Goal: Check status: Check status

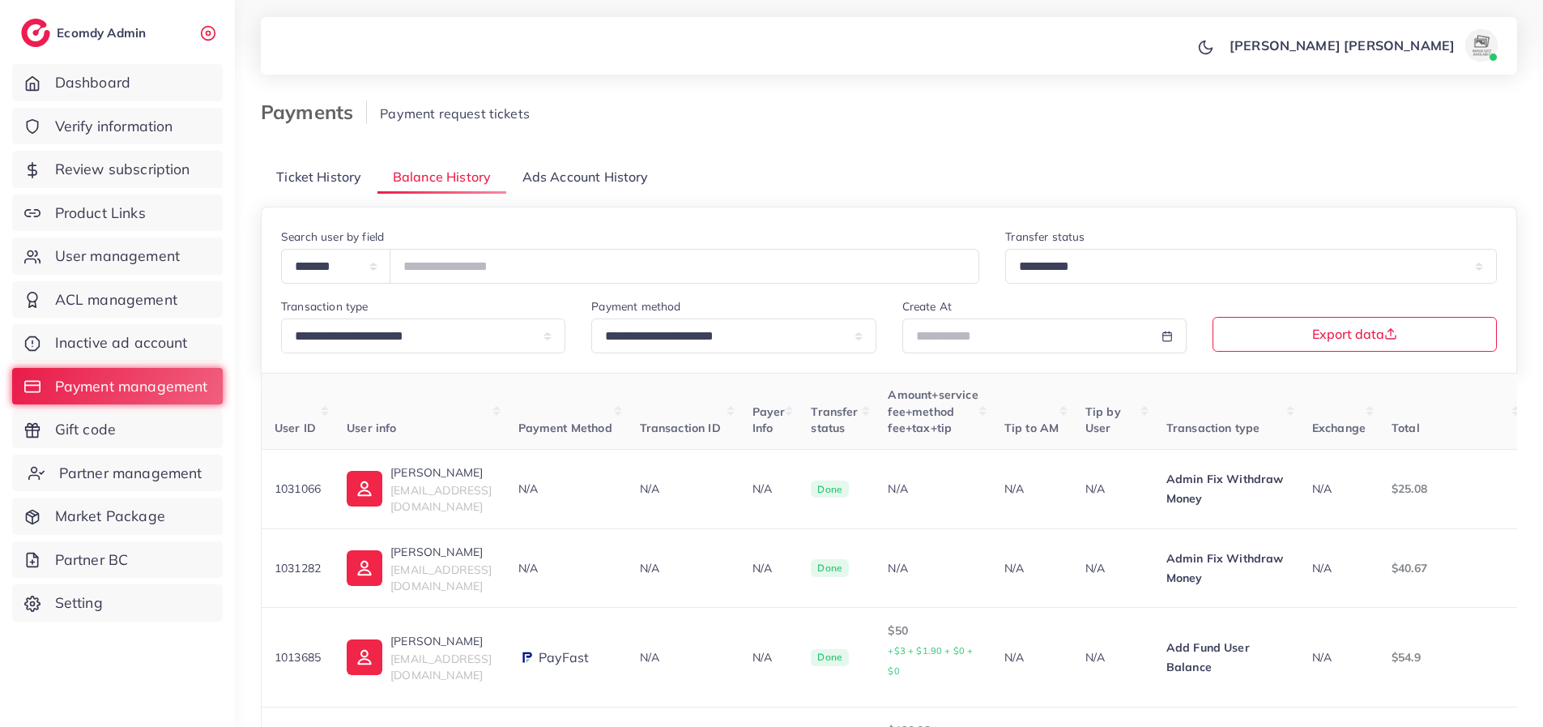
scroll to position [0, 298]
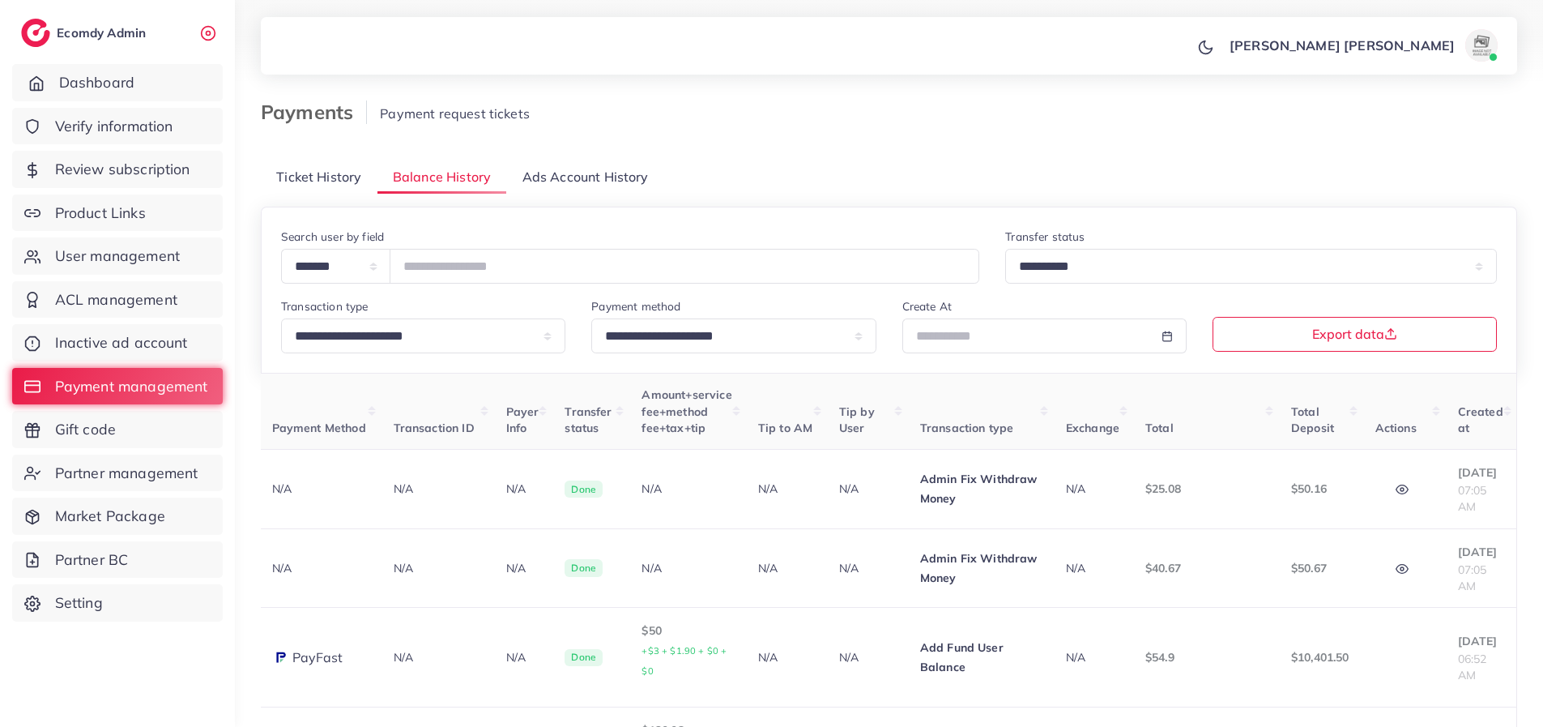
click at [107, 70] on link "Dashboard" at bounding box center [117, 82] width 211 height 37
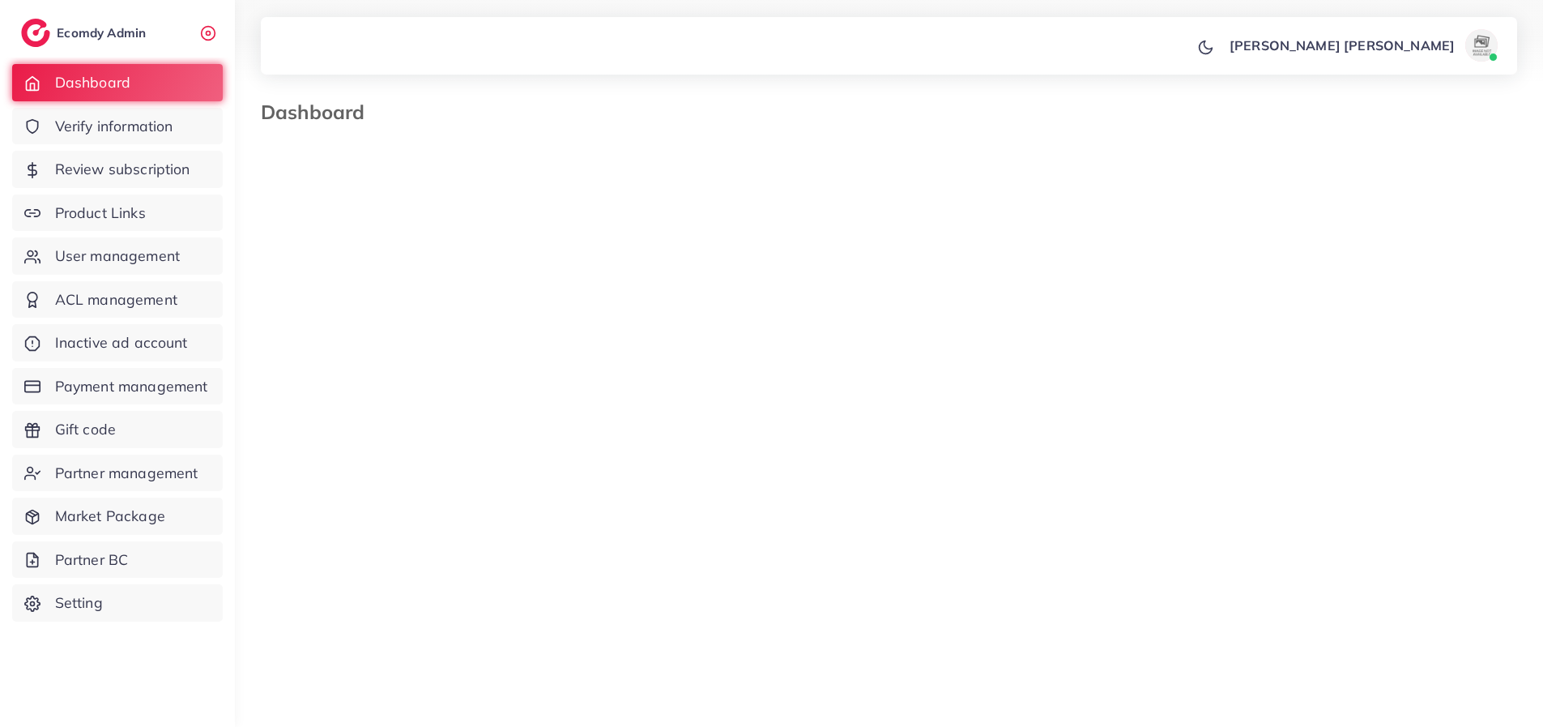
select select "*"
select select "****"
select select "*"
select select "****"
select select "*"
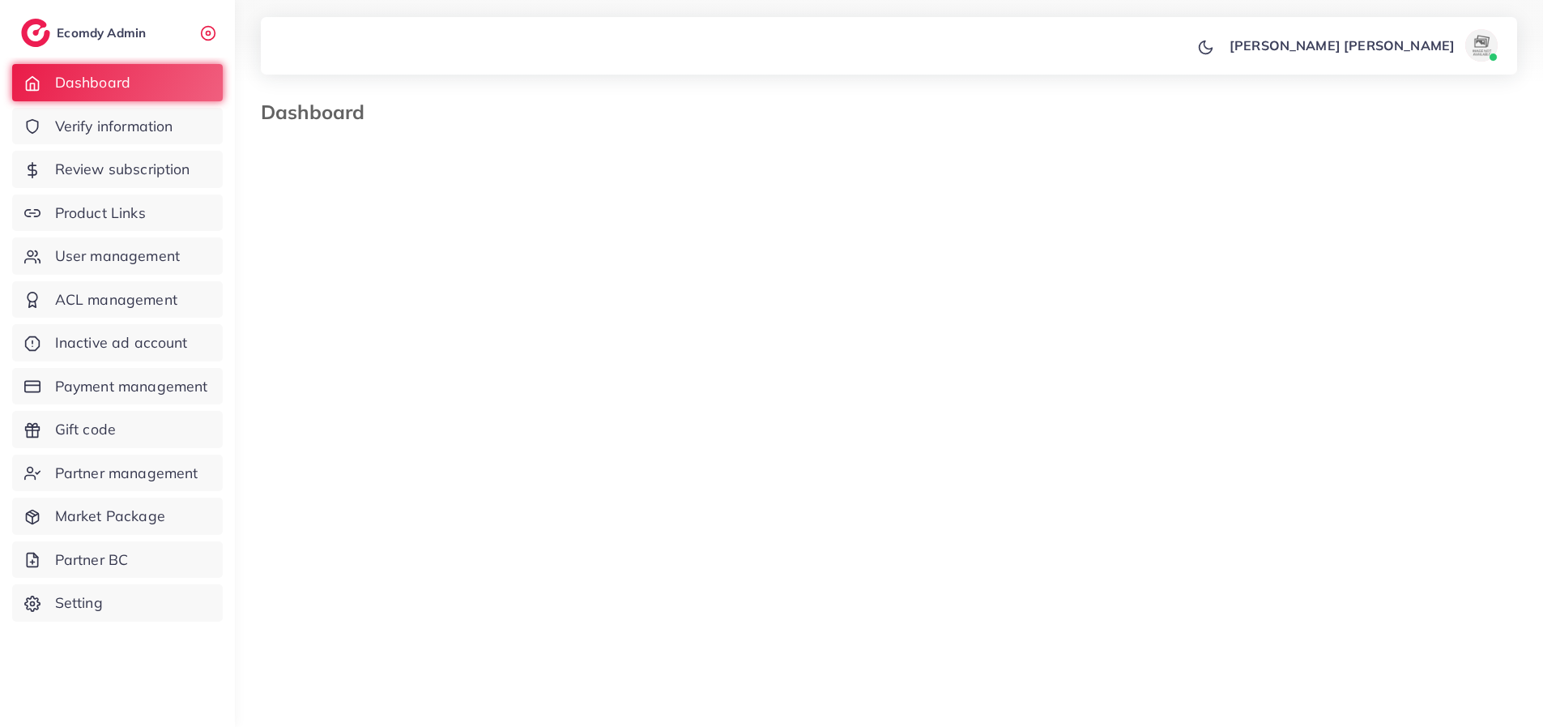
select select "****"
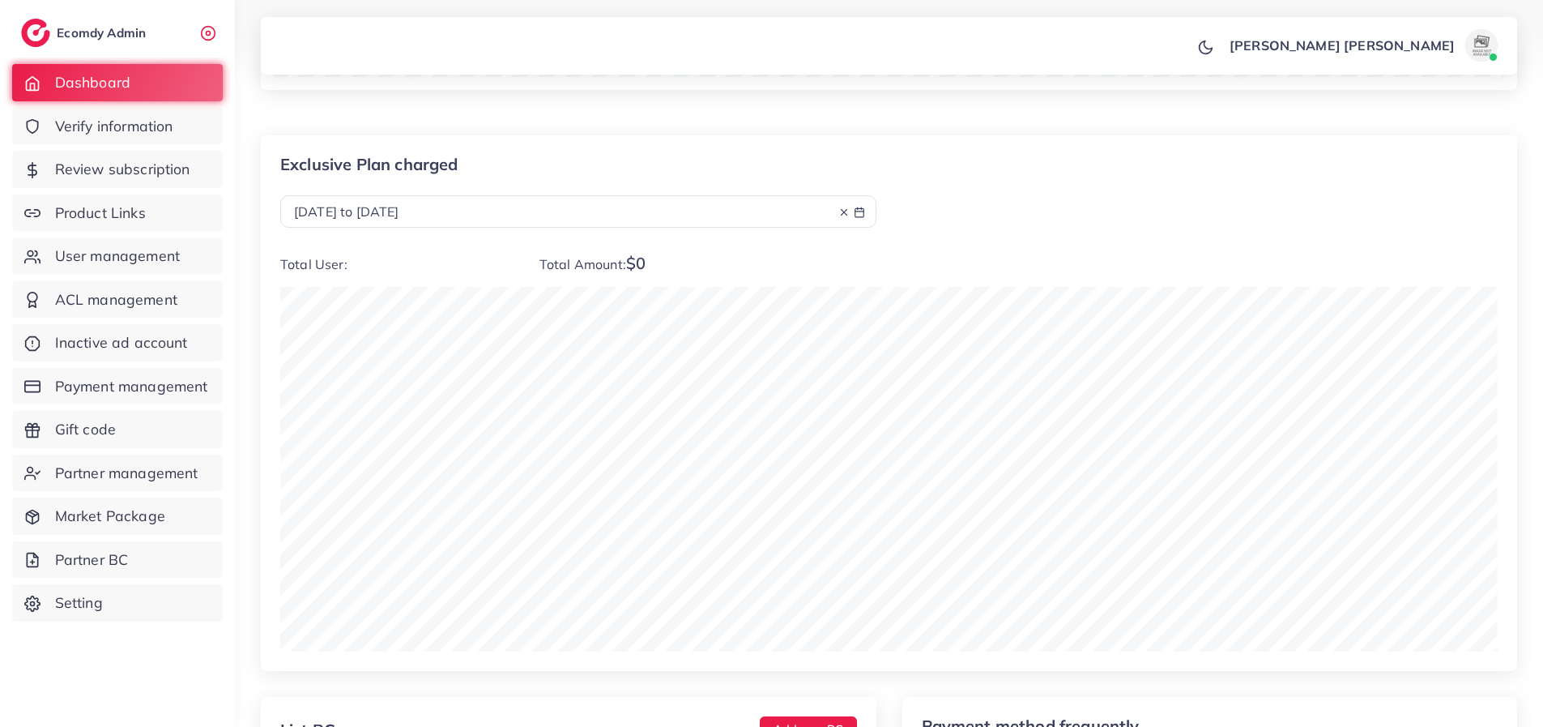
scroll to position [1942, 0]
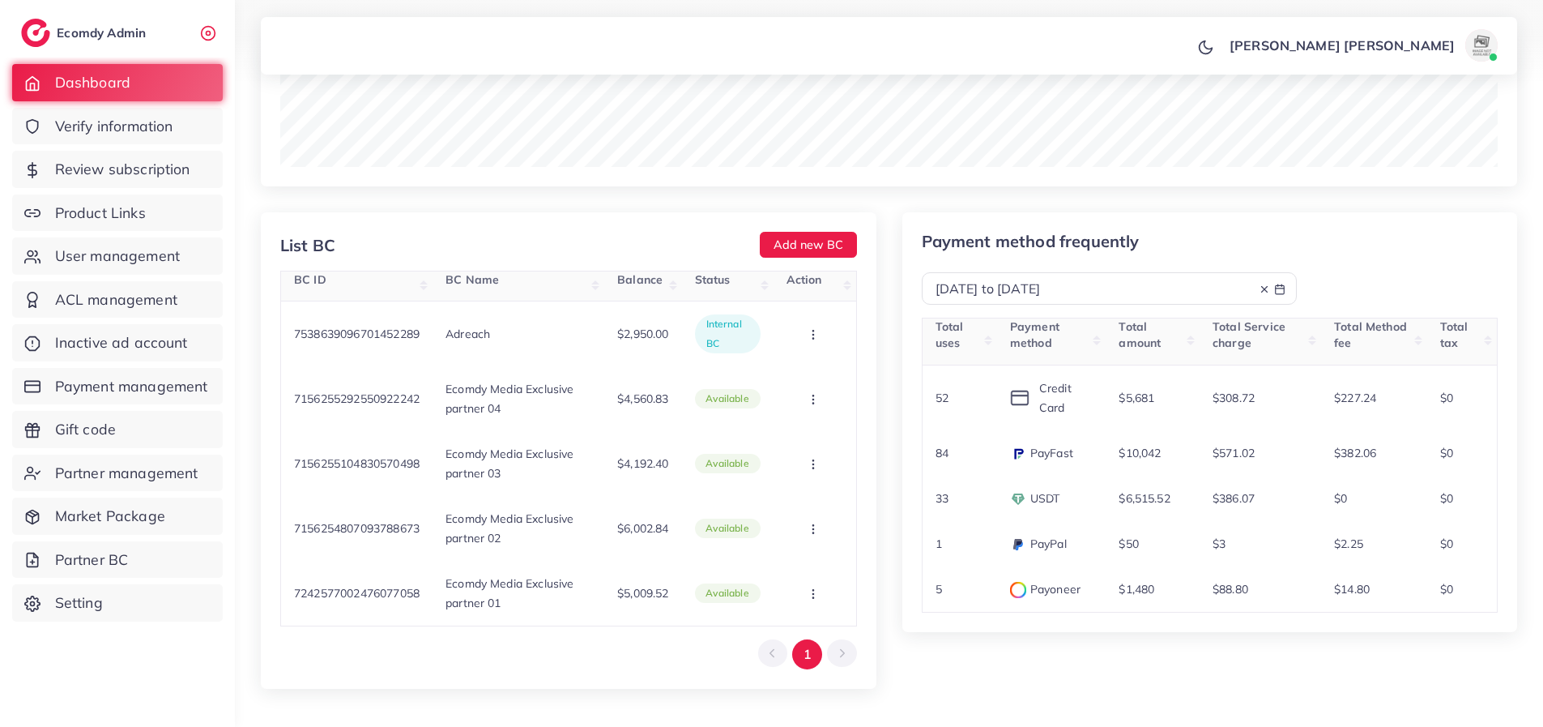
click at [1104, 276] on div "[DATE] to [DATE]" at bounding box center [1110, 288] width 376 height 32
click at [1104, 299] on div "[DATE] to [DATE]" at bounding box center [1110, 288] width 376 height 32
click at [1113, 289] on div "[DATE] to [DATE]" at bounding box center [1110, 288] width 348 height 19
select select "*"
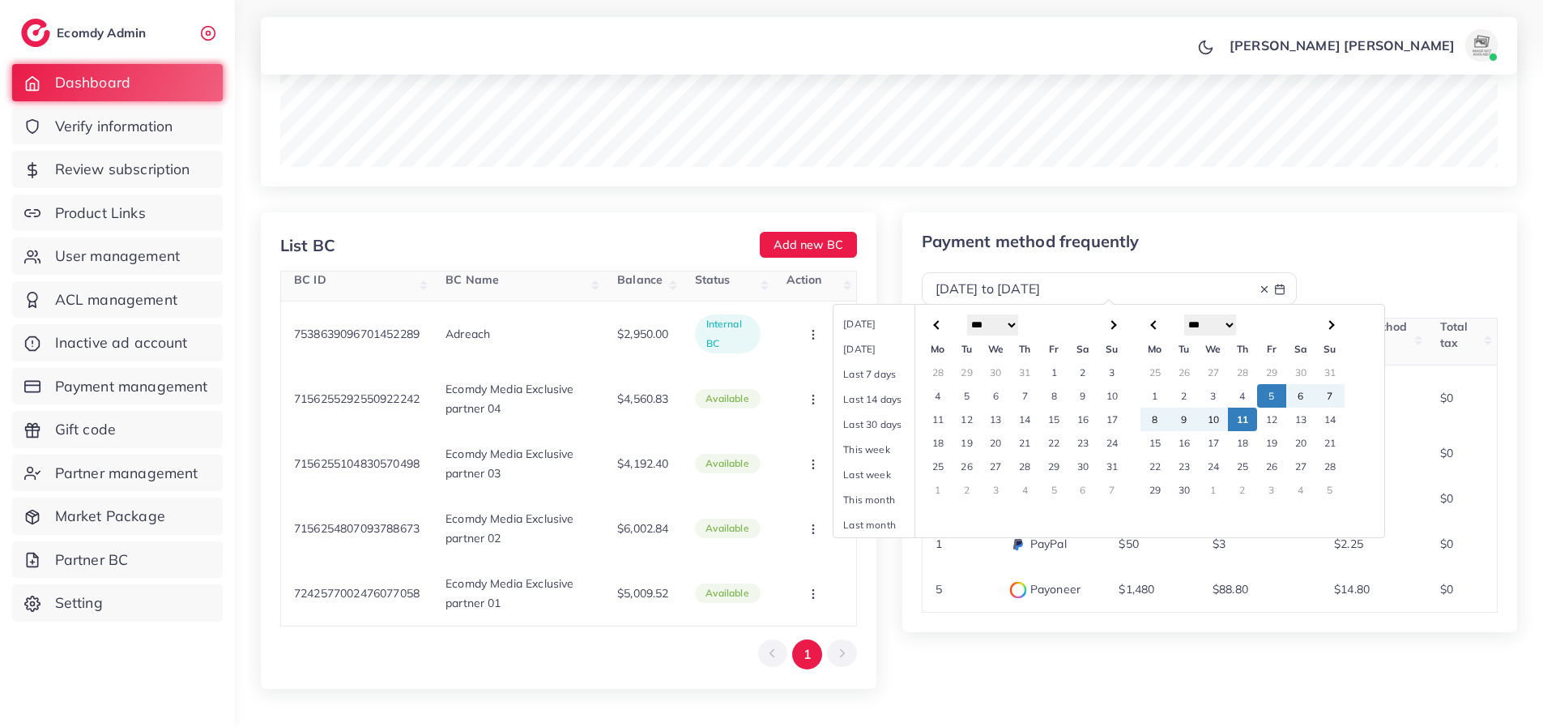
click at [1049, 371] on td "1" at bounding box center [1053, 371] width 29 height 23
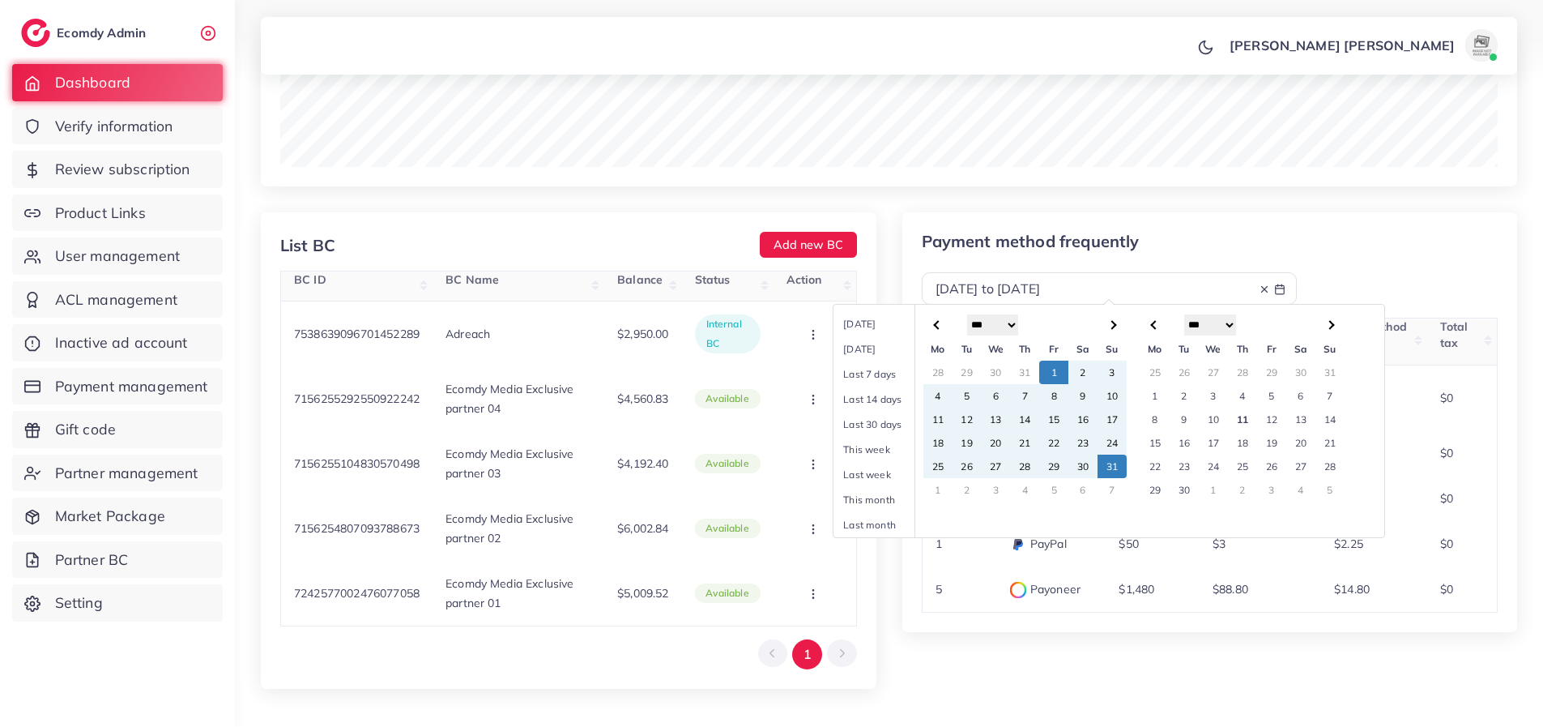
click at [1111, 466] on td "31" at bounding box center [1112, 465] width 29 height 23
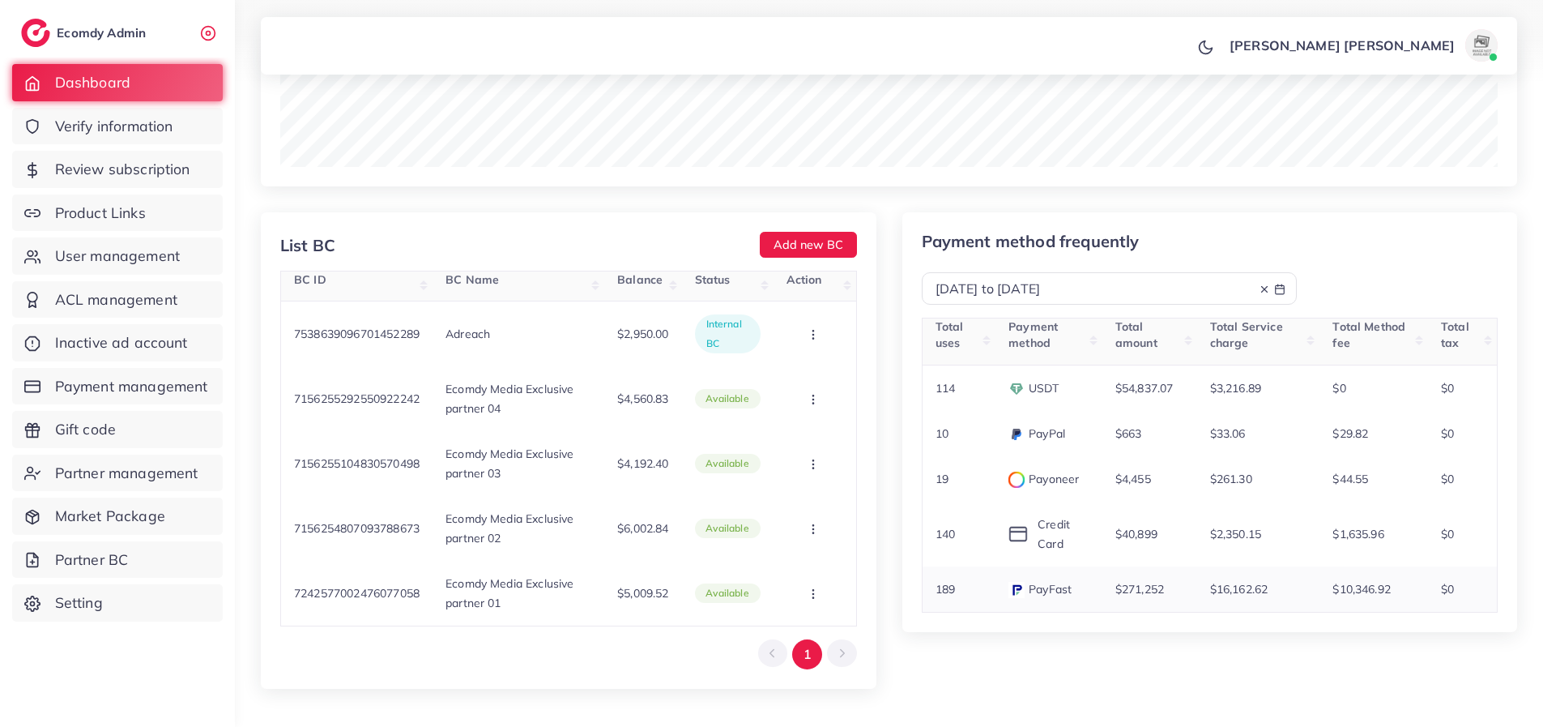
scroll to position [2000, 0]
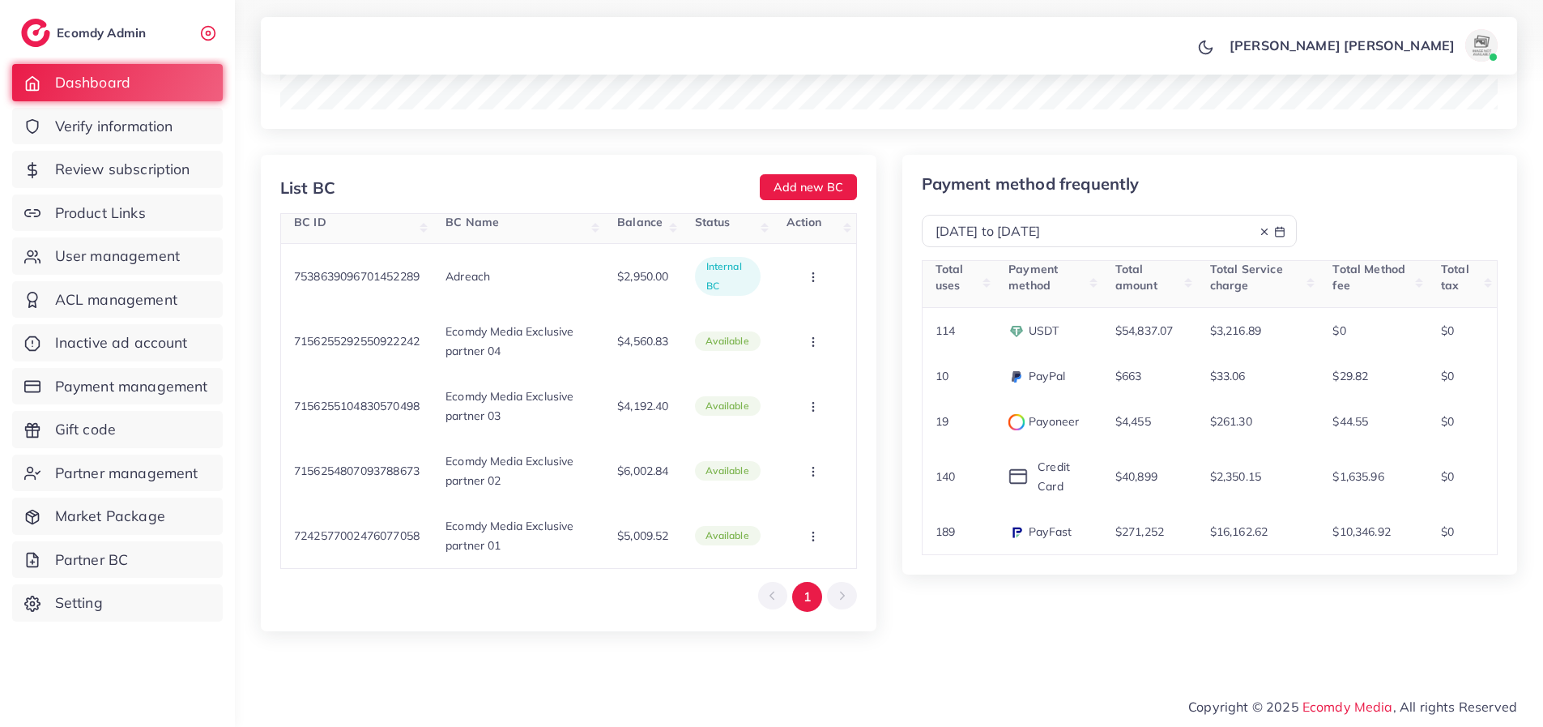
click at [1161, 235] on div "[DATE] to [DATE]" at bounding box center [1110, 231] width 348 height 19
select select "*"
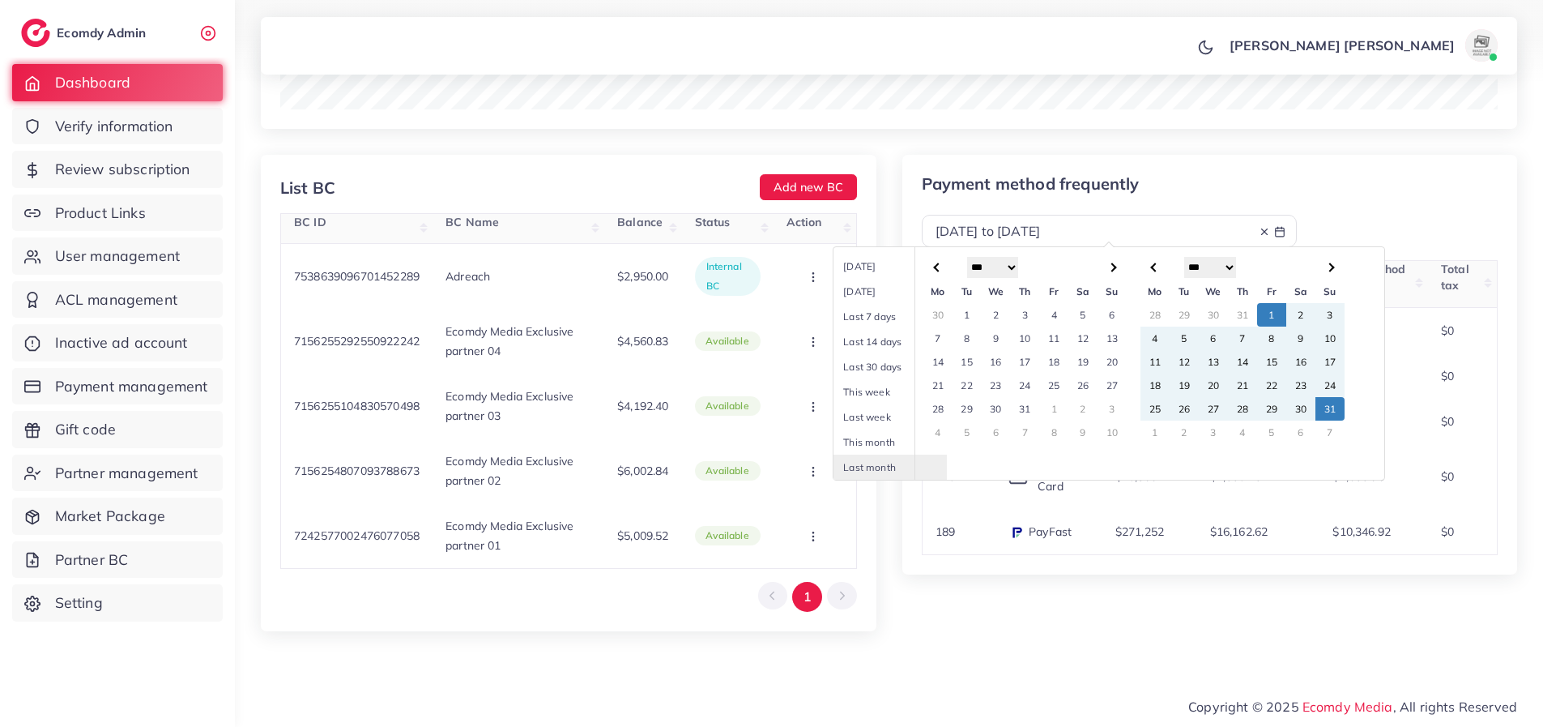
click at [1277, 321] on td "1" at bounding box center [1271, 314] width 29 height 23
click at [1328, 405] on td "31" at bounding box center [1329, 408] width 29 height 23
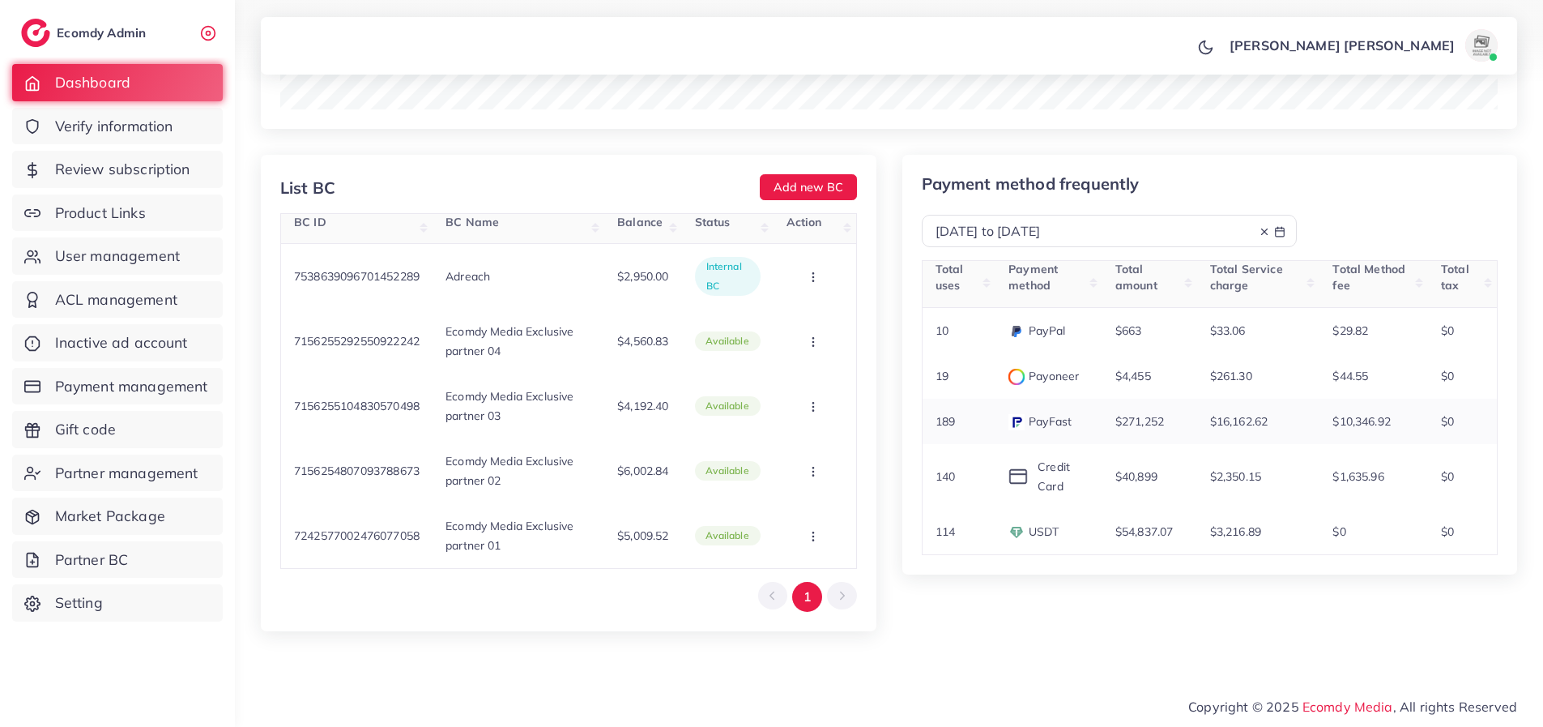
drag, startPoint x: 1165, startPoint y: 424, endPoint x: 1115, endPoint y: 424, distance: 49.4
click at [1115, 424] on p "$271,252" at bounding box center [1139, 420] width 49 height 19
click at [1069, 645] on div "Payment method frequently [DATE] to [DATE] Total uses Payment method Total amou…" at bounding box center [1210, 406] width 642 height 502
